Goal: Understand process/instructions

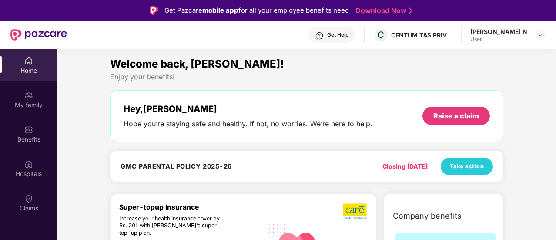
scroll to position [87, 0]
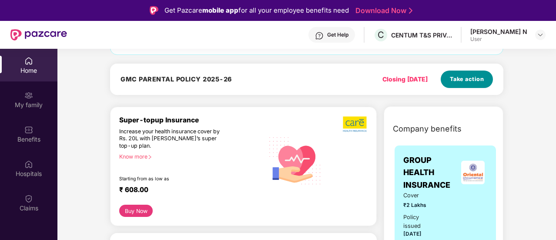
click at [472, 81] on span "Take action" at bounding box center [467, 79] width 34 height 9
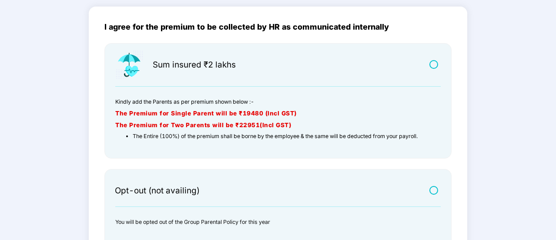
scroll to position [132, 0]
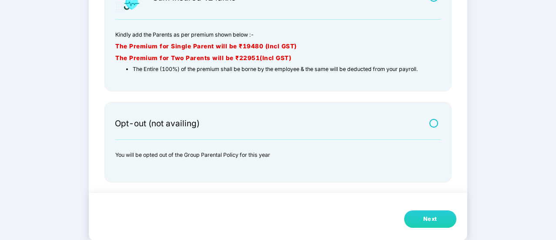
click at [436, 216] on div "Next" at bounding box center [430, 218] width 14 height 9
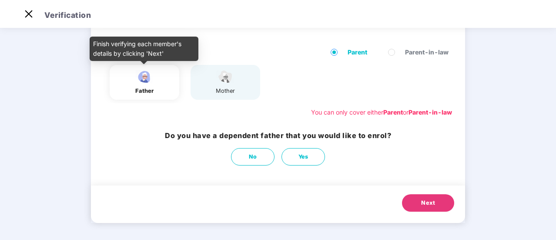
click at [148, 80] on img at bounding box center [144, 76] width 22 height 15
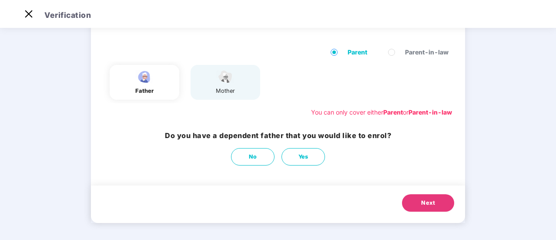
click at [435, 203] on button "Next" at bounding box center [428, 202] width 52 height 17
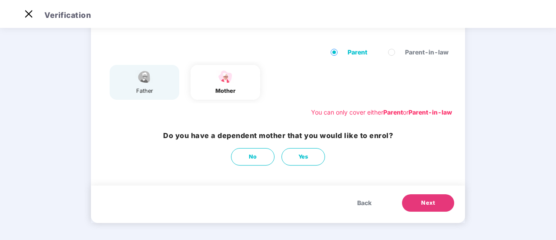
click at [363, 203] on span "Back" at bounding box center [364, 203] width 14 height 10
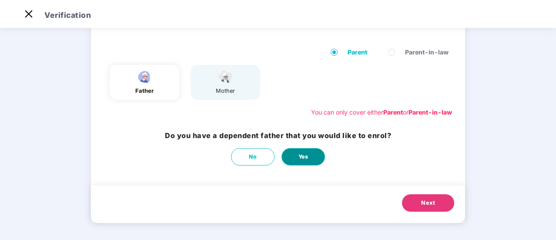
click at [310, 154] on button "Yes" at bounding box center [302, 156] width 43 height 17
select select "****"
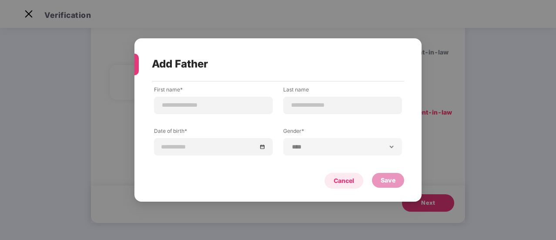
click at [344, 186] on div "Cancel" at bounding box center [343, 181] width 39 height 16
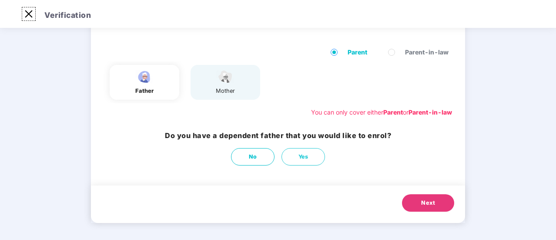
click at [24, 13] on img at bounding box center [29, 14] width 14 height 14
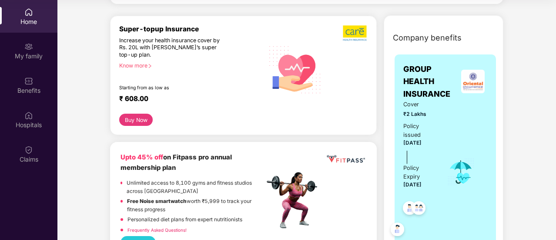
scroll to position [130, 0]
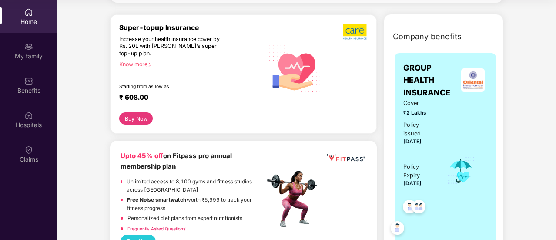
click at [147, 63] on div "Know more" at bounding box center [189, 64] width 140 height 6
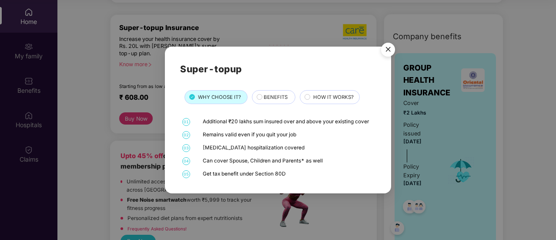
click at [262, 96] on div "BENEFITS" at bounding box center [274, 97] width 31 height 9
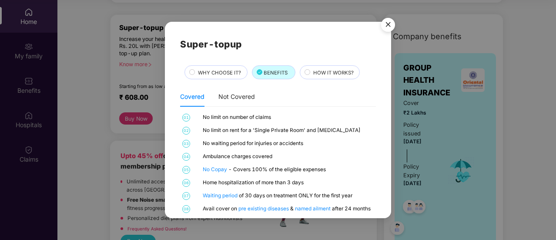
scroll to position [10, 0]
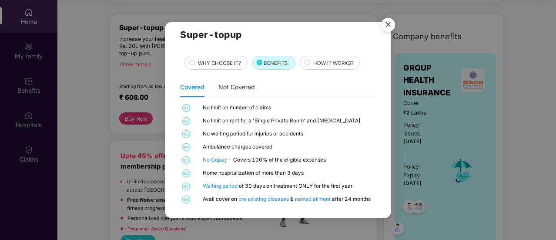
click at [323, 66] on span "HOW IT WORKS?" at bounding box center [333, 63] width 40 height 8
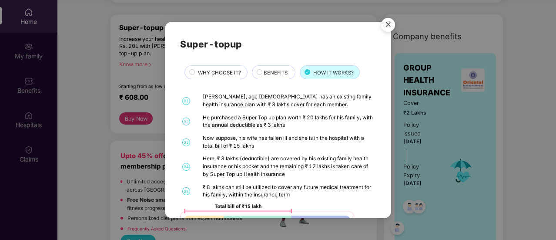
scroll to position [5, 0]
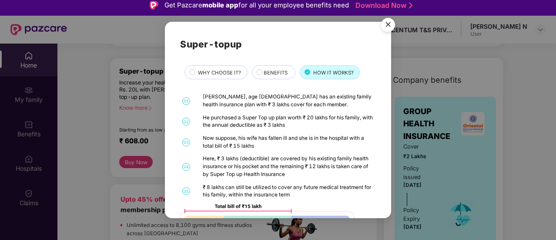
click at [277, 69] on span "BENEFITS" at bounding box center [275, 73] width 24 height 8
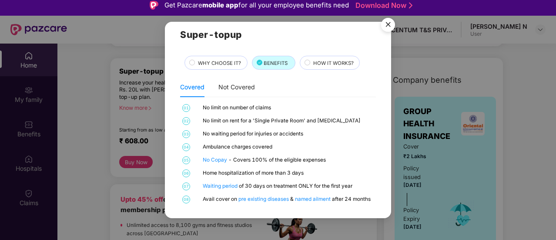
scroll to position [49, 0]
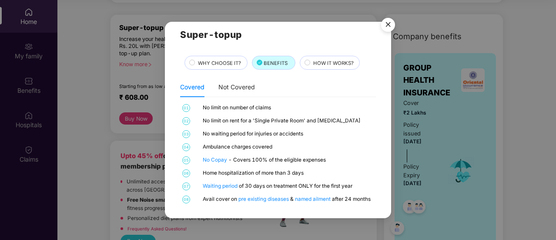
click at [217, 67] on div "WHY CHOOSE IT?" at bounding box center [217, 63] width 49 height 9
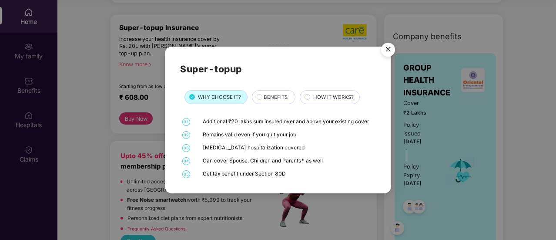
click at [387, 51] on img "Close" at bounding box center [388, 51] width 24 height 24
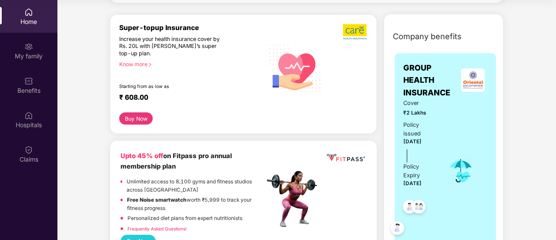
click at [150, 64] on icon "right" at bounding box center [149, 64] width 5 height 5
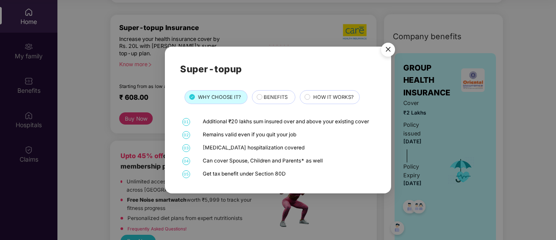
click at [390, 50] on img "Close" at bounding box center [388, 51] width 24 height 24
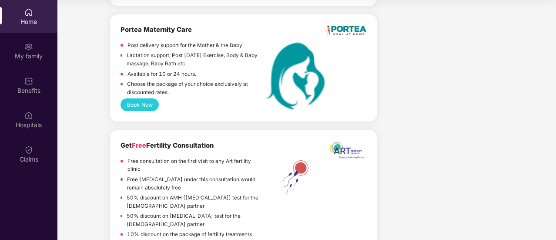
scroll to position [739, 0]
